Goal: Transaction & Acquisition: Download file/media

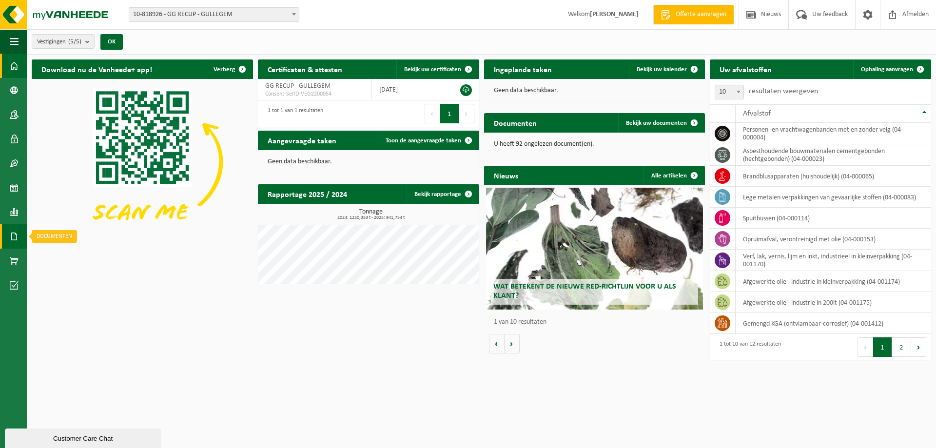
click at [11, 237] on span at bounding box center [14, 236] width 9 height 24
click at [70, 256] on span "Documenten" at bounding box center [75, 257] width 36 height 19
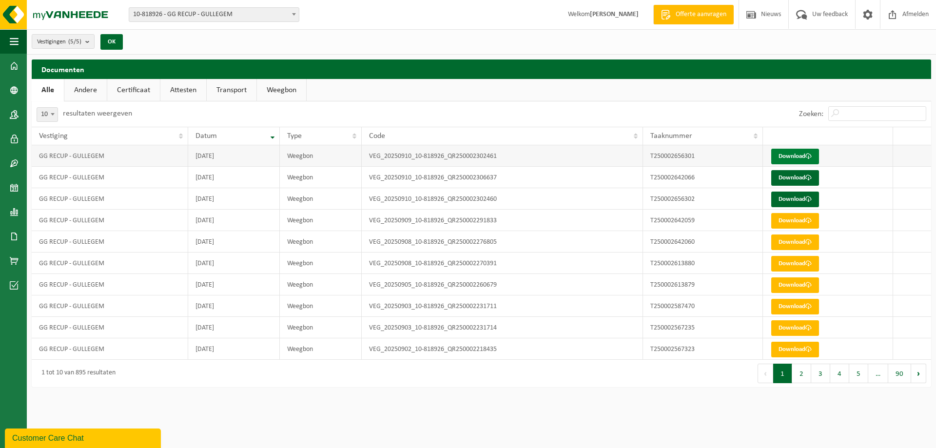
click at [794, 153] on link "Download" at bounding box center [795, 157] width 48 height 16
click at [793, 178] on link "Download" at bounding box center [795, 178] width 48 height 16
click at [787, 204] on link "Download" at bounding box center [795, 200] width 48 height 16
